Goal: Information Seeking & Learning: Learn about a topic

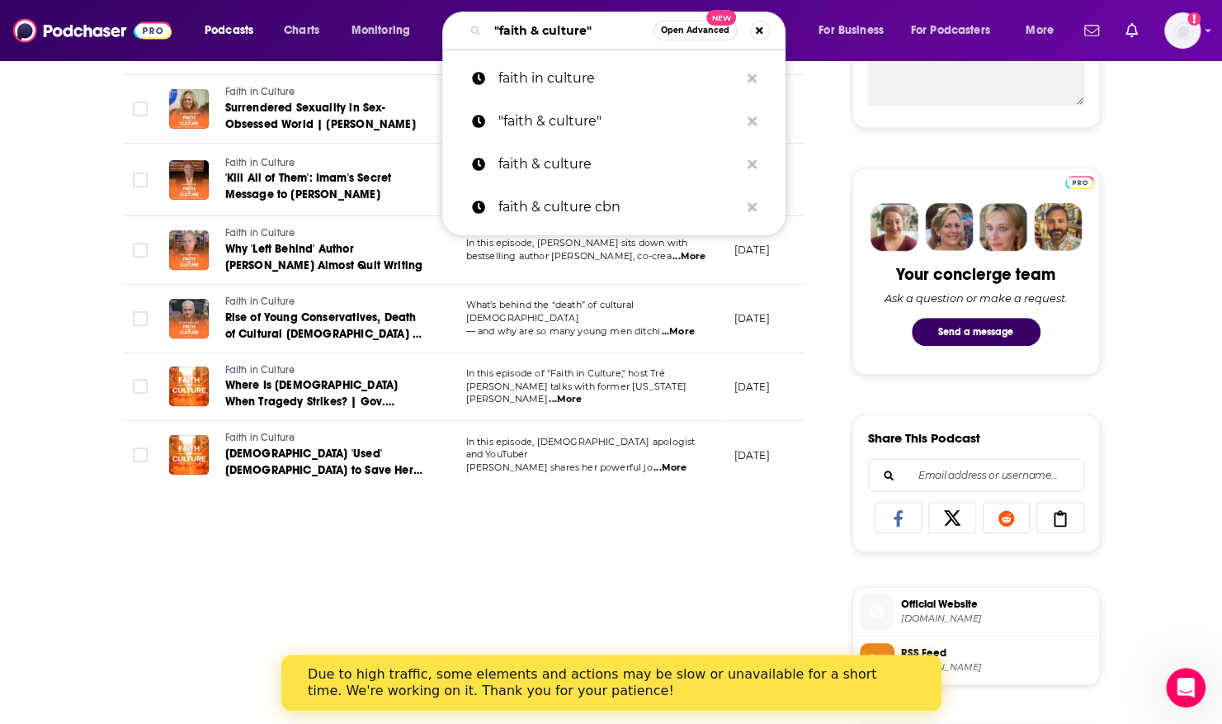
drag, startPoint x: 609, startPoint y: 32, endPoint x: 375, endPoint y: 11, distance: 235.3
click at [375, 11] on div "Podcasts Charts Monitoring "faith & culture" Open Advanced New faith in culture…" at bounding box center [611, 30] width 1222 height 61
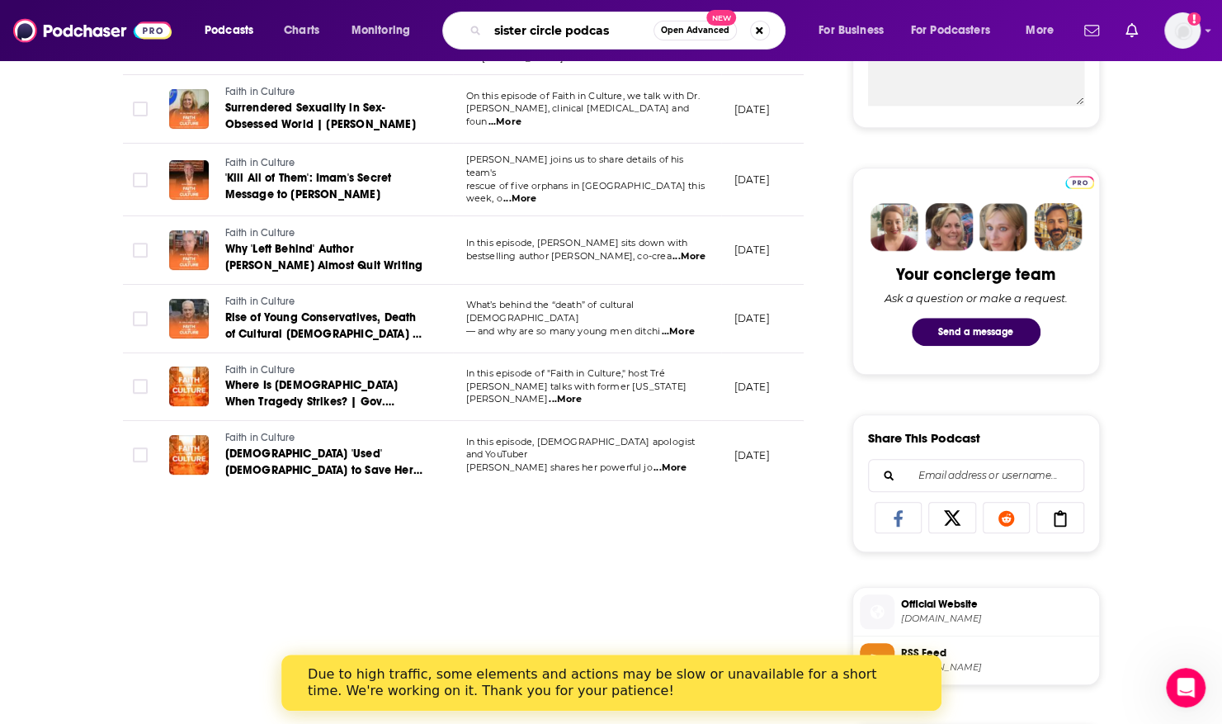
type input "sister circle podcast"
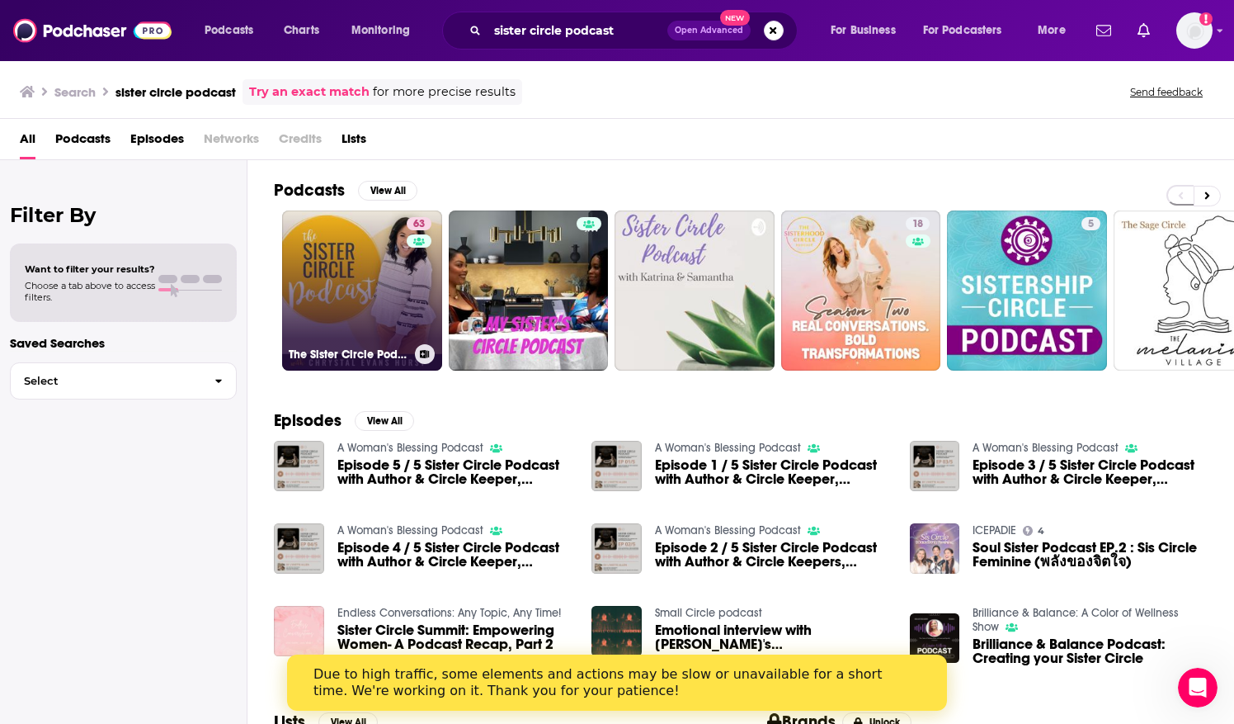
click at [350, 248] on link "63 The Sister Circle Podcast" at bounding box center [362, 290] width 160 height 160
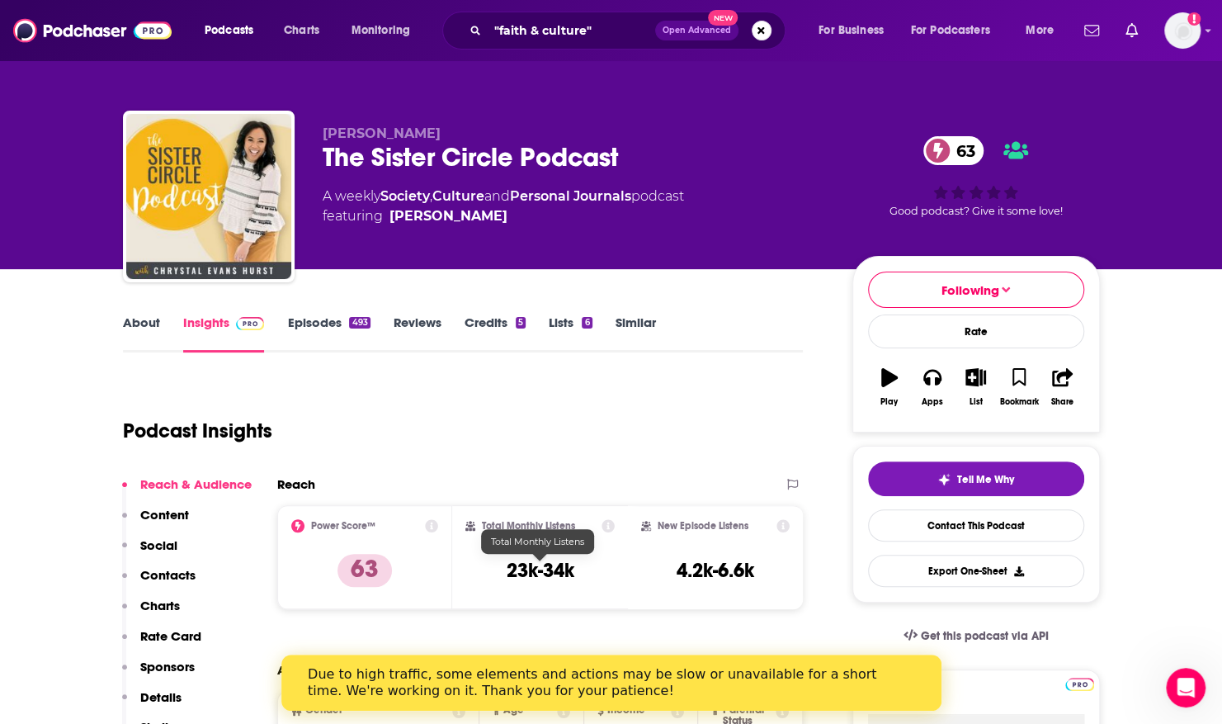
click at [509, 566] on h3 "23k-34k" at bounding box center [540, 570] width 68 height 25
drag, startPoint x: 509, startPoint y: 566, endPoint x: 572, endPoint y: 574, distance: 63.2
click at [572, 574] on h3 "23k-34k" at bounding box center [540, 570] width 68 height 25
copy h3 "23k-34k"
